Goal: Browse casually

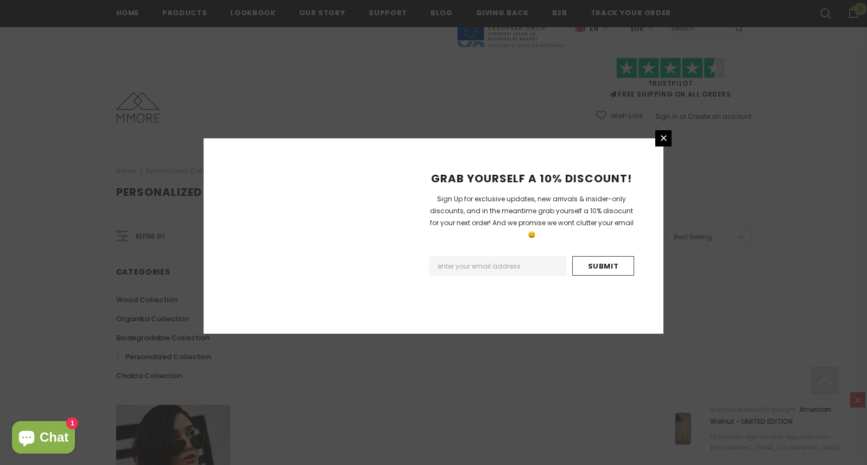
scroll to position [647, 0]
